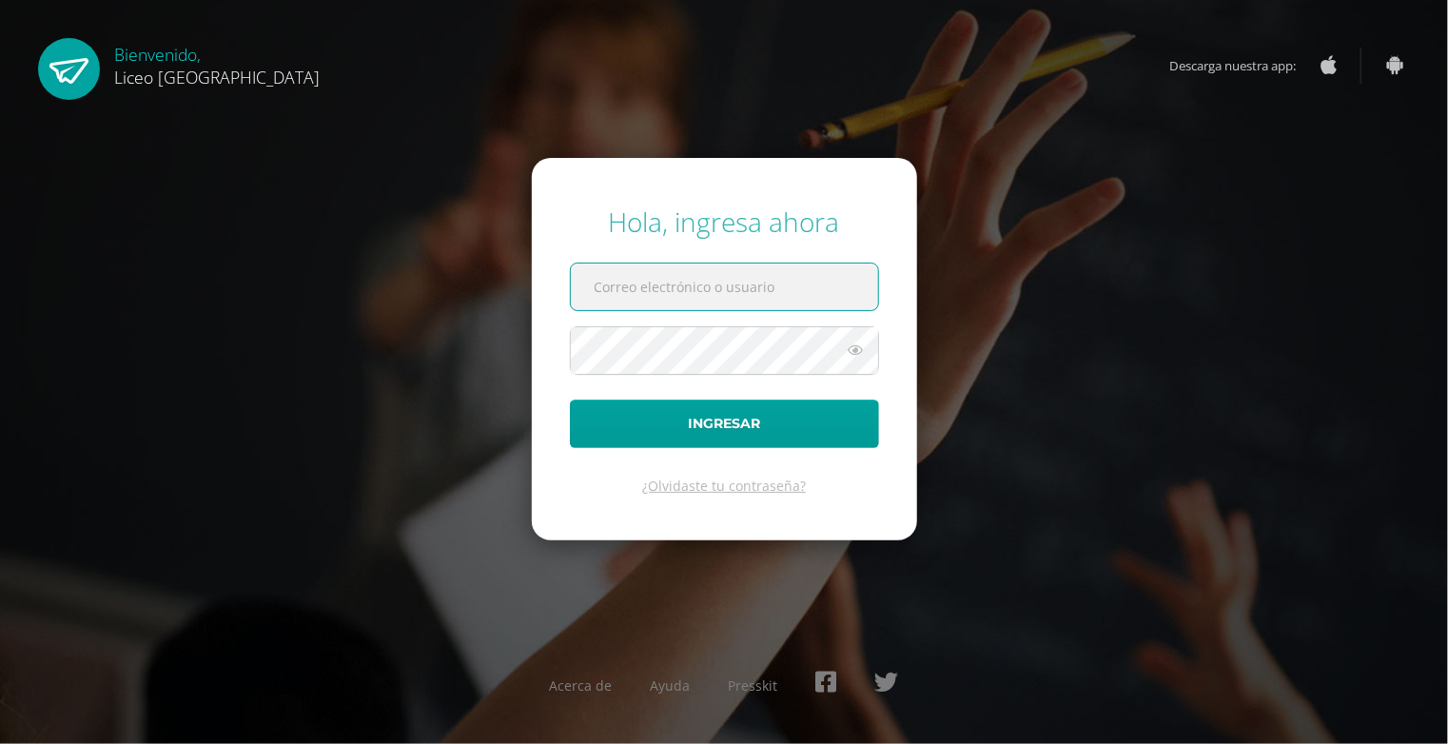
click at [679, 274] on input "text" at bounding box center [724, 286] width 307 height 47
type input "netclubss@yahoo.com"
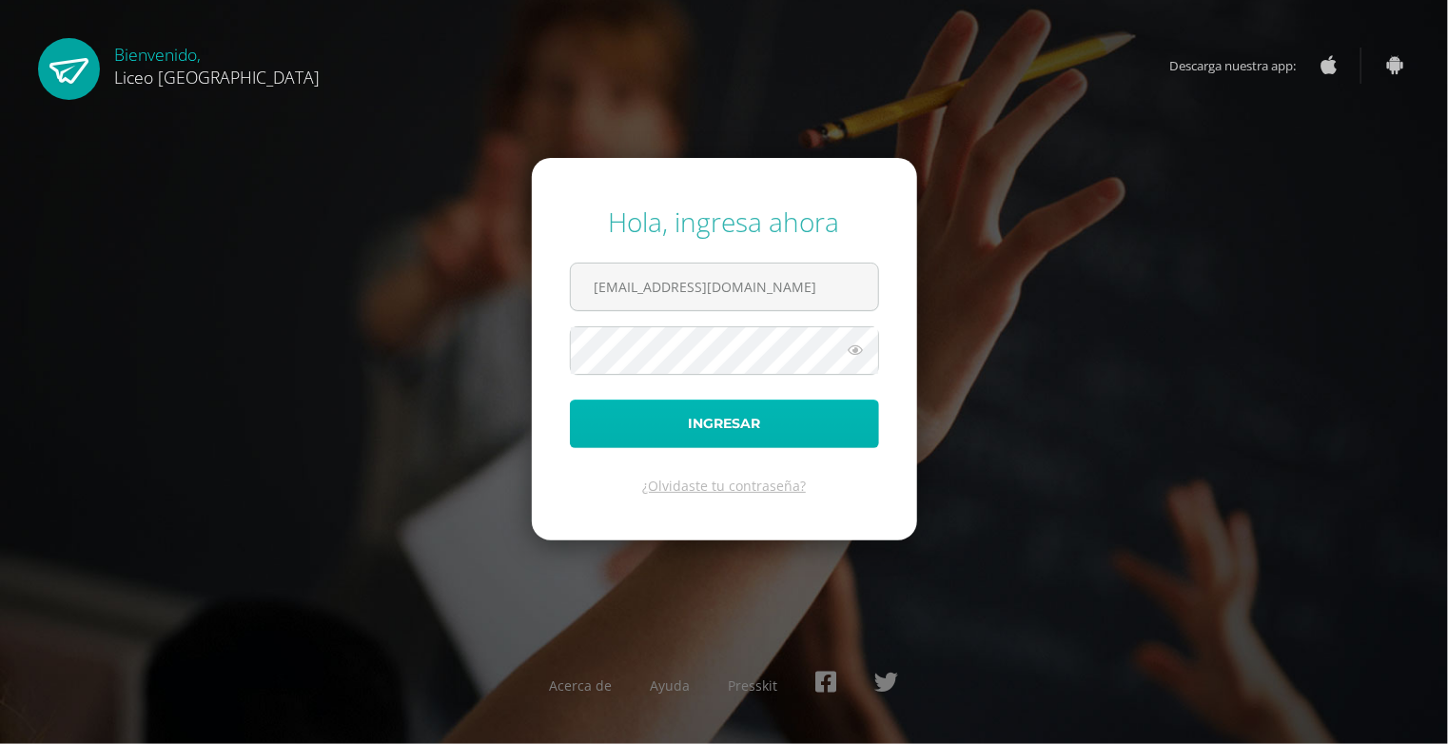
click at [667, 419] on button "Ingresar" at bounding box center [724, 423] width 309 height 49
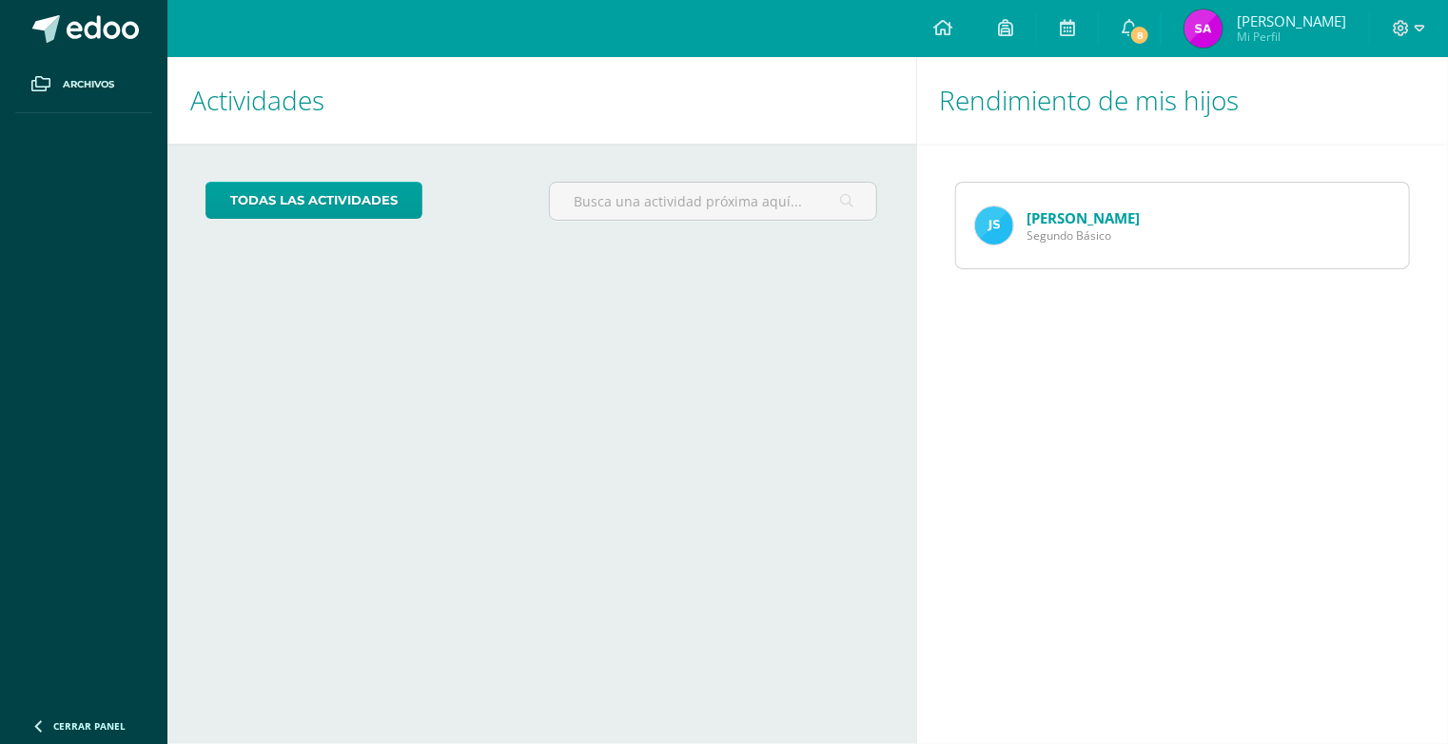
click at [1041, 219] on link "Javier Cossio" at bounding box center [1083, 217] width 113 height 19
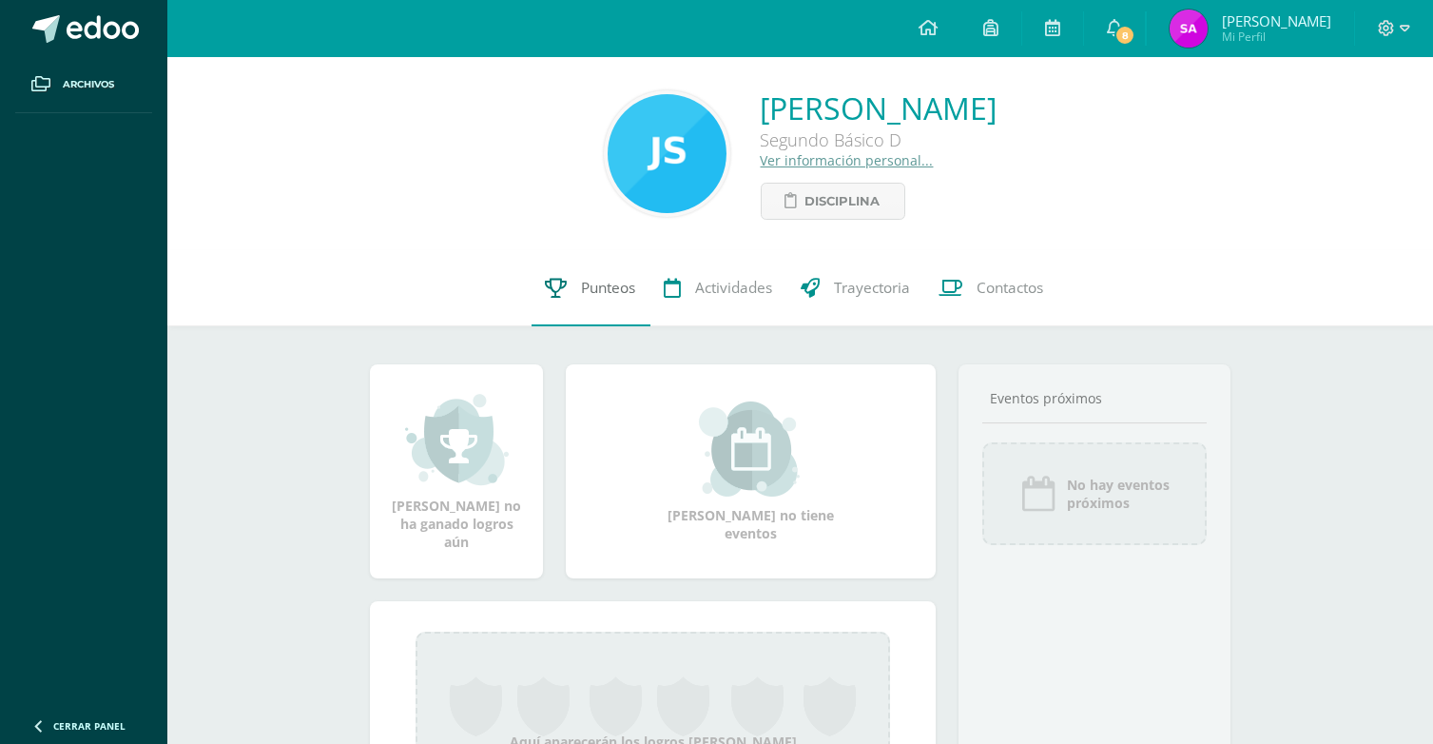
click at [575, 291] on link "Punteos" at bounding box center [591, 288] width 119 height 76
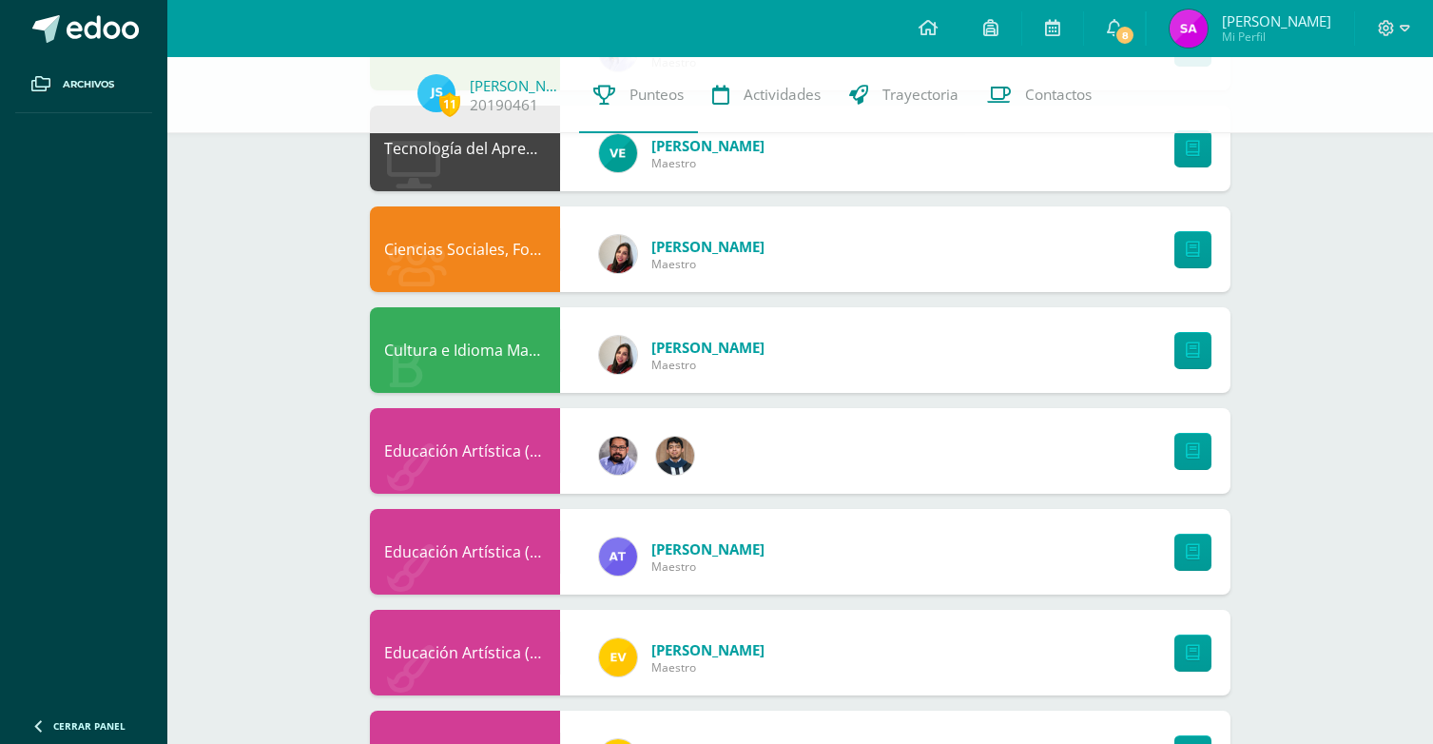
scroll to position [1046, 0]
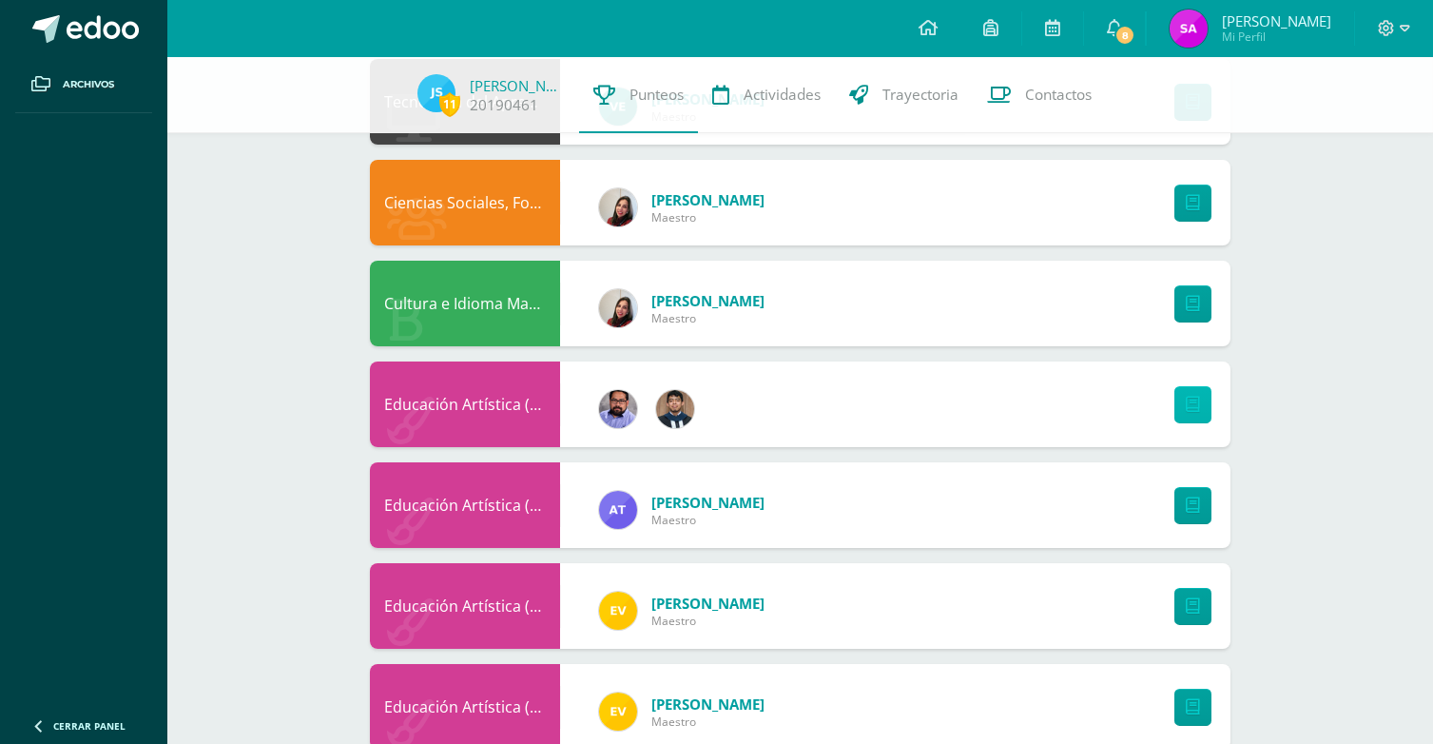
click at [1193, 412] on icon at bounding box center [1193, 405] width 14 height 16
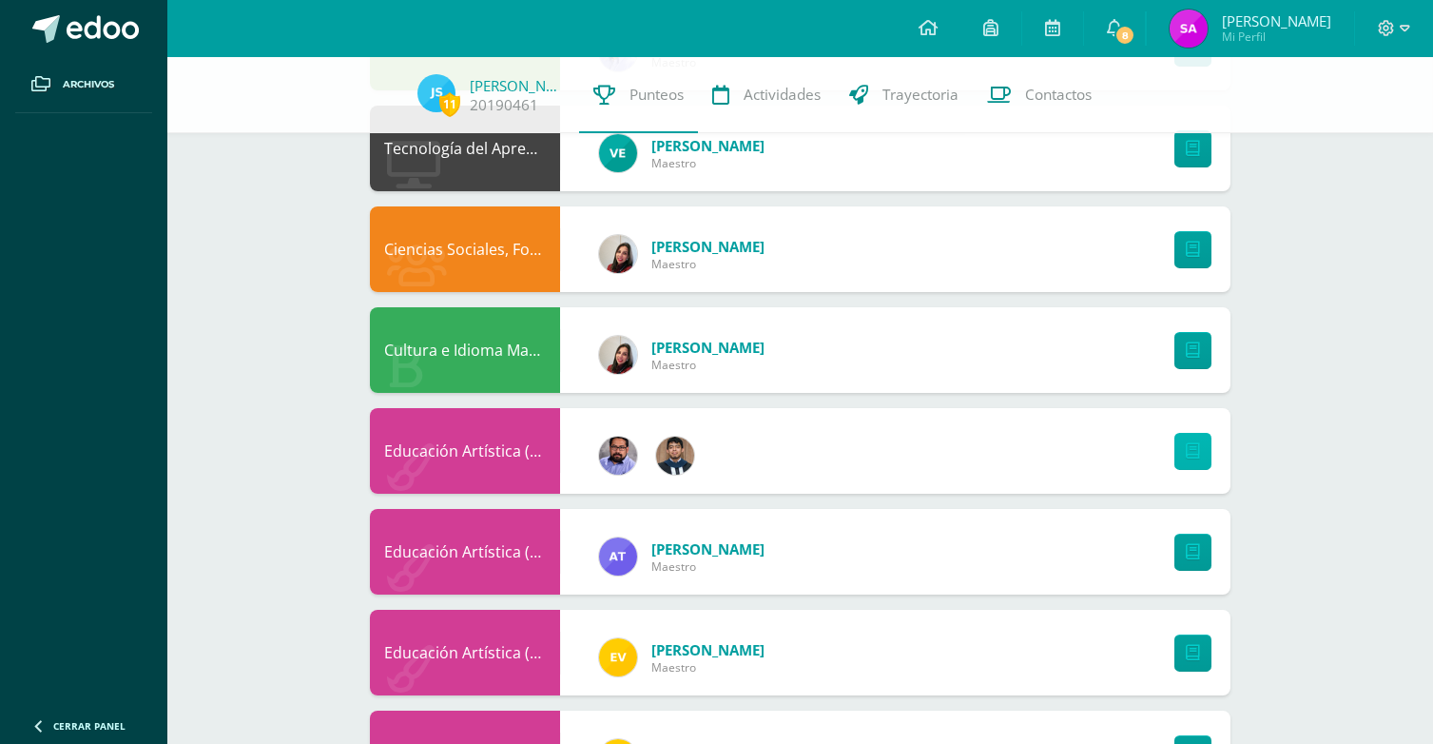
scroll to position [1089, 0]
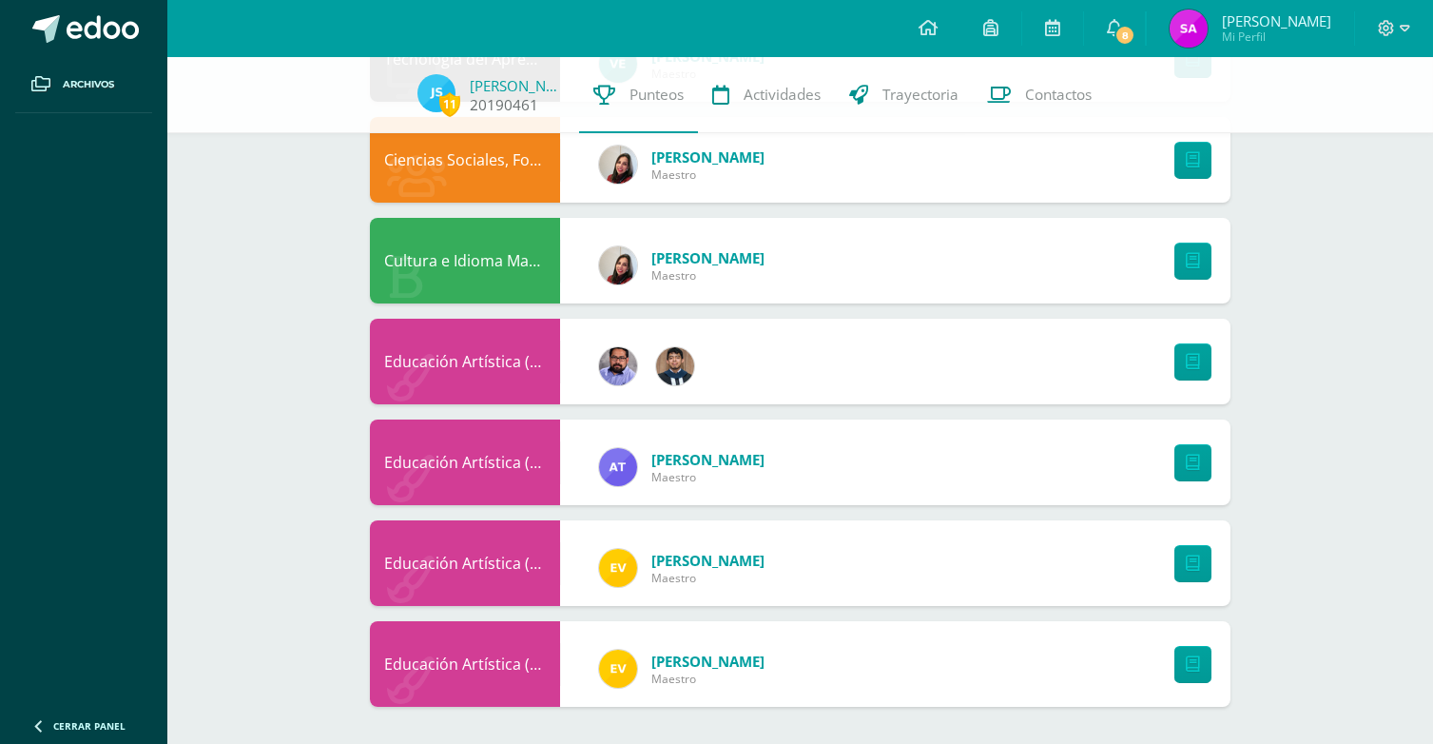
click at [446, 94] on span "11" at bounding box center [449, 104] width 21 height 24
click at [460, 104] on span "11" at bounding box center [449, 104] width 21 height 24
click at [489, 83] on link "[PERSON_NAME]" at bounding box center [517, 85] width 95 height 19
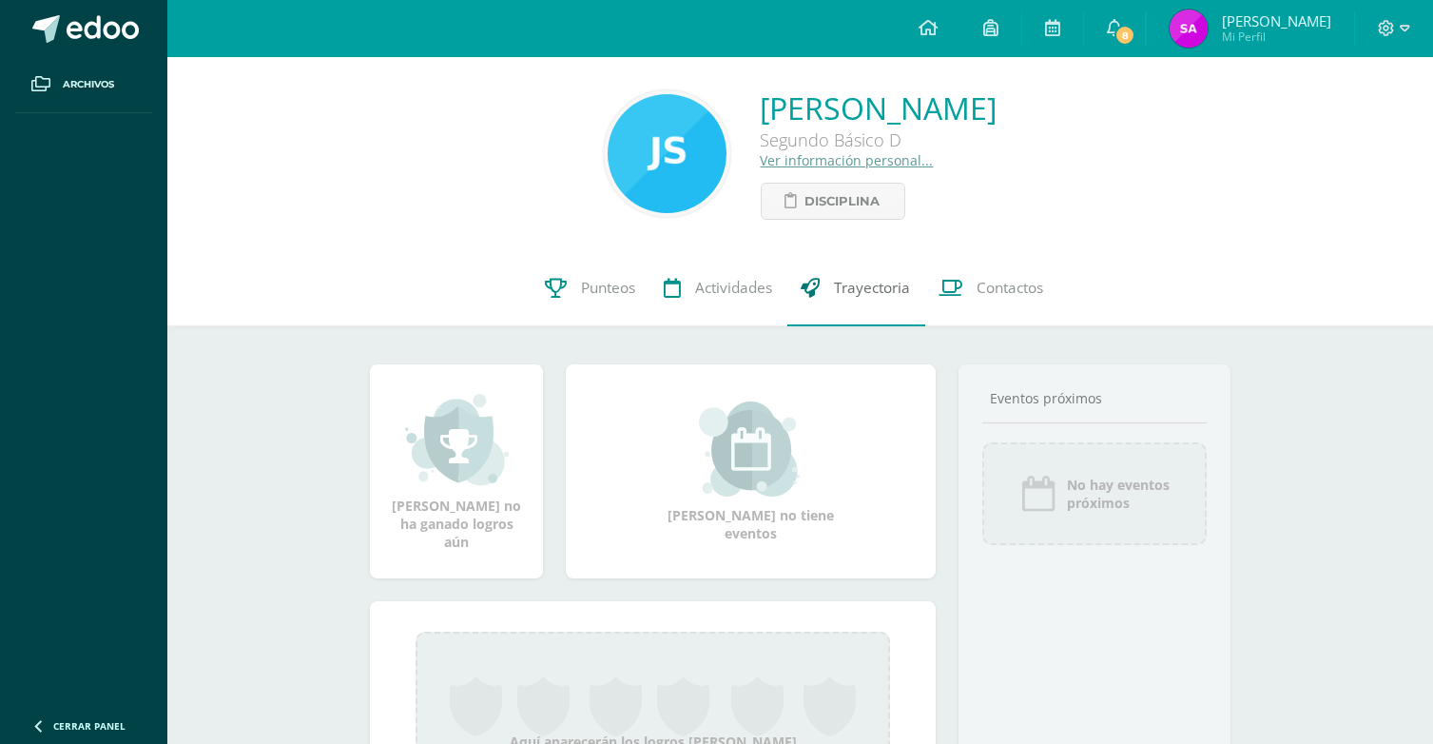
click at [867, 286] on span "Trayectoria" at bounding box center [873, 288] width 76 height 20
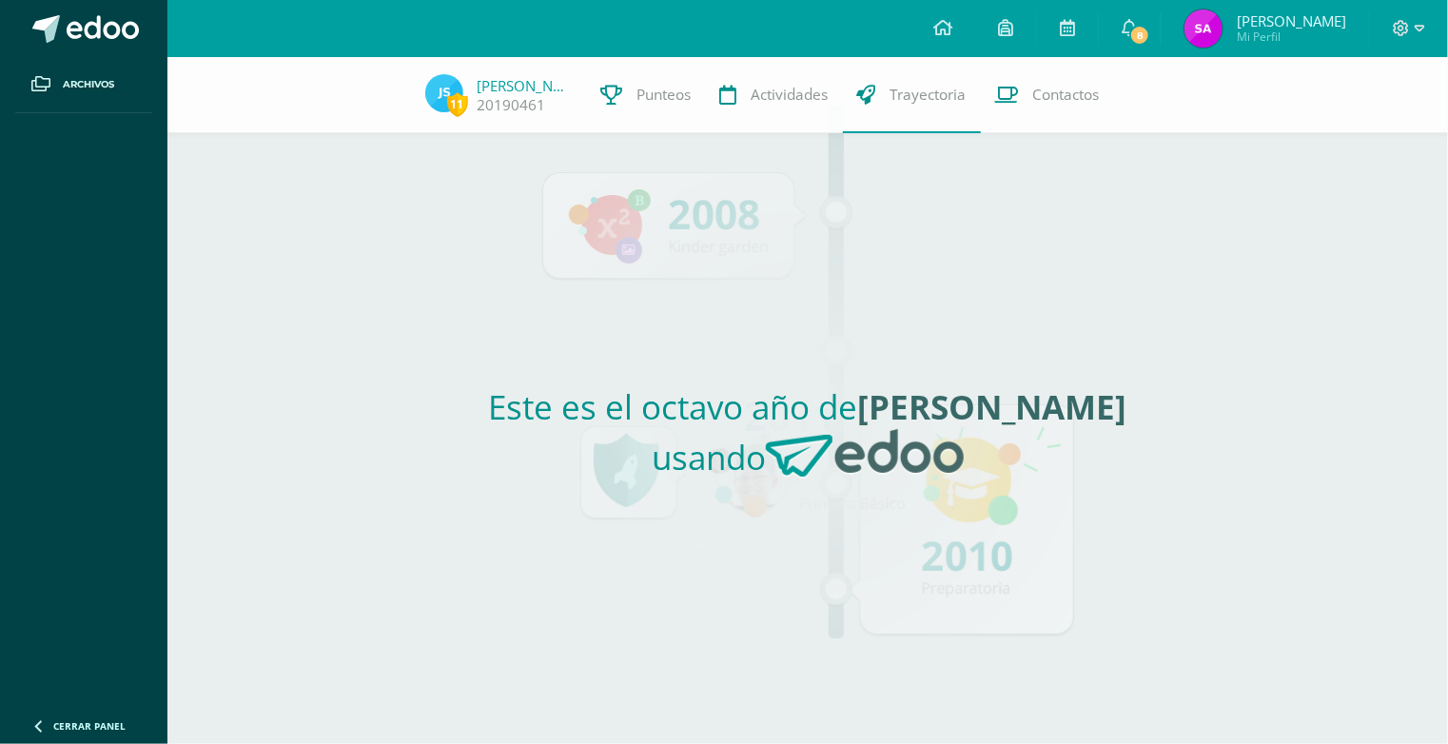
click at [691, 244] on div "Este es el octavo año de Javier Enrique usando" at bounding box center [808, 438] width 876 height 611
click at [656, 103] on span "Punteos" at bounding box center [664, 95] width 54 height 20
